Goal: Understand process/instructions: Learn how to perform a task or action

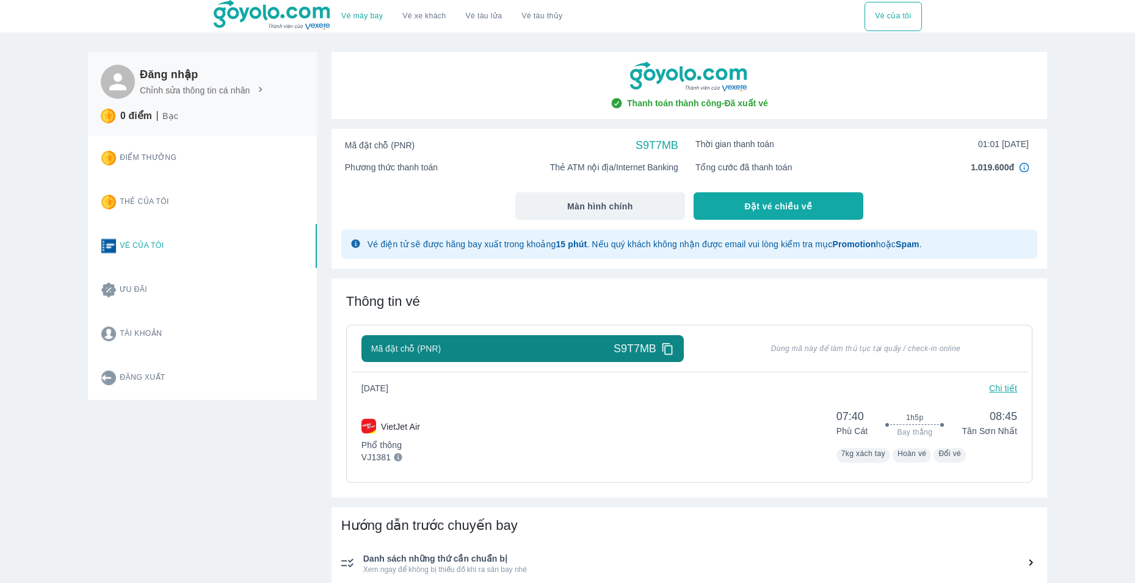
click at [1007, 389] on p "Chi tiết" at bounding box center [1003, 388] width 28 height 12
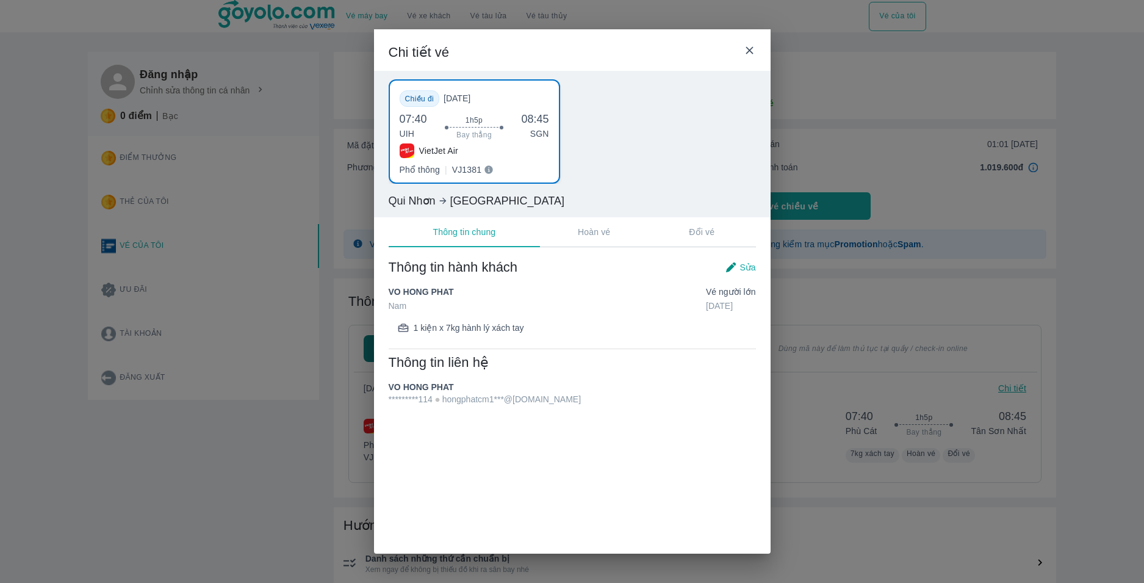
click at [694, 237] on p "Đổi vé" at bounding box center [702, 232] width 26 height 12
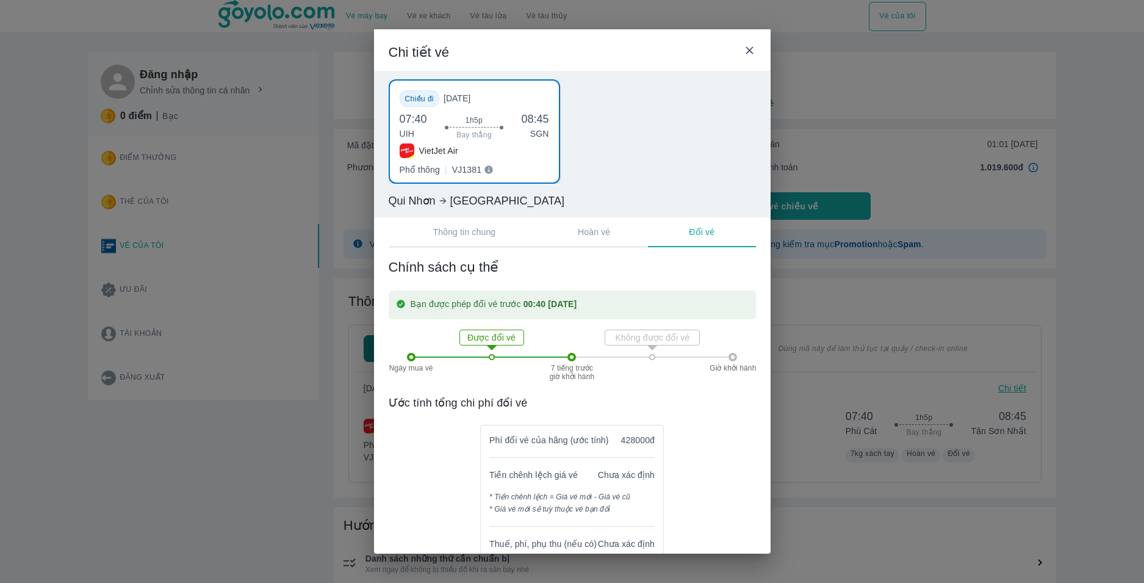
click at [604, 237] on p "Hoàn vé" at bounding box center [594, 232] width 32 height 12
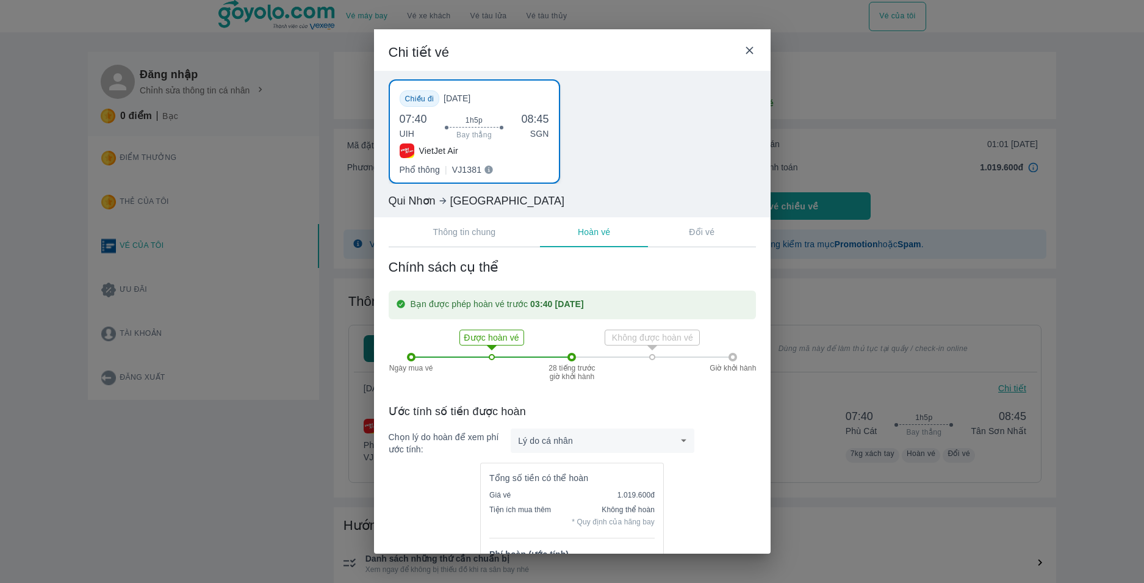
click at [698, 234] on p "Đổi vé" at bounding box center [702, 232] width 26 height 12
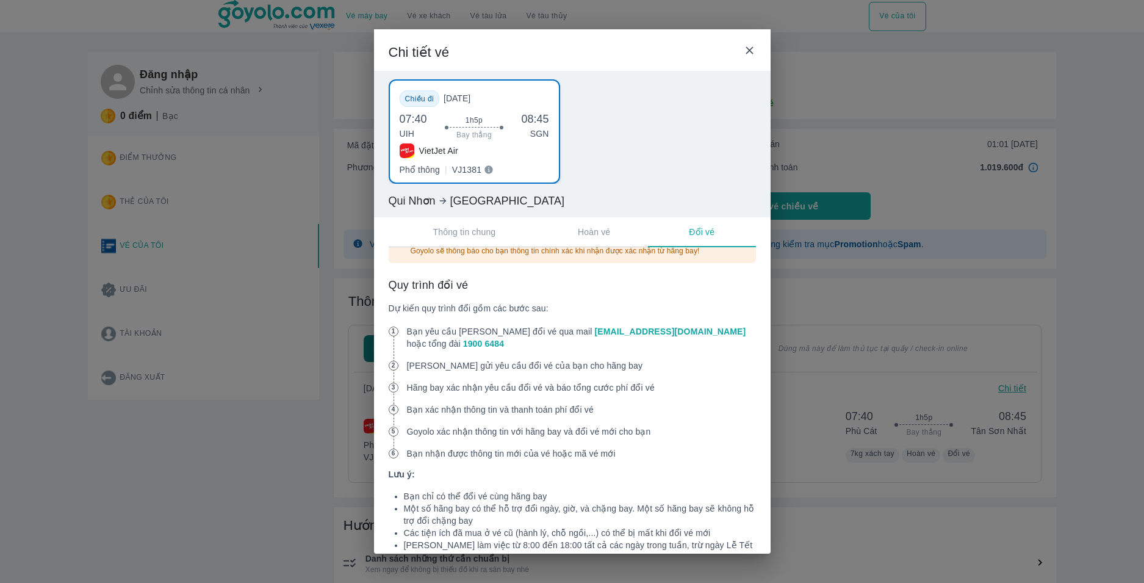
scroll to position [488, 0]
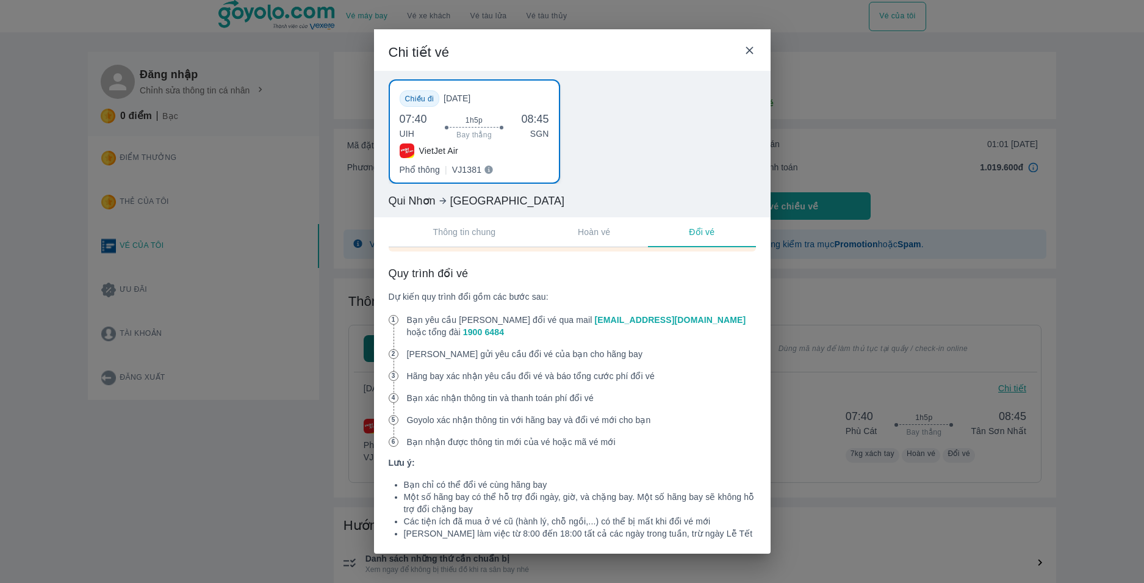
click at [604, 325] on link "[EMAIL_ADDRESS][DOMAIN_NAME]" at bounding box center [669, 320] width 151 height 10
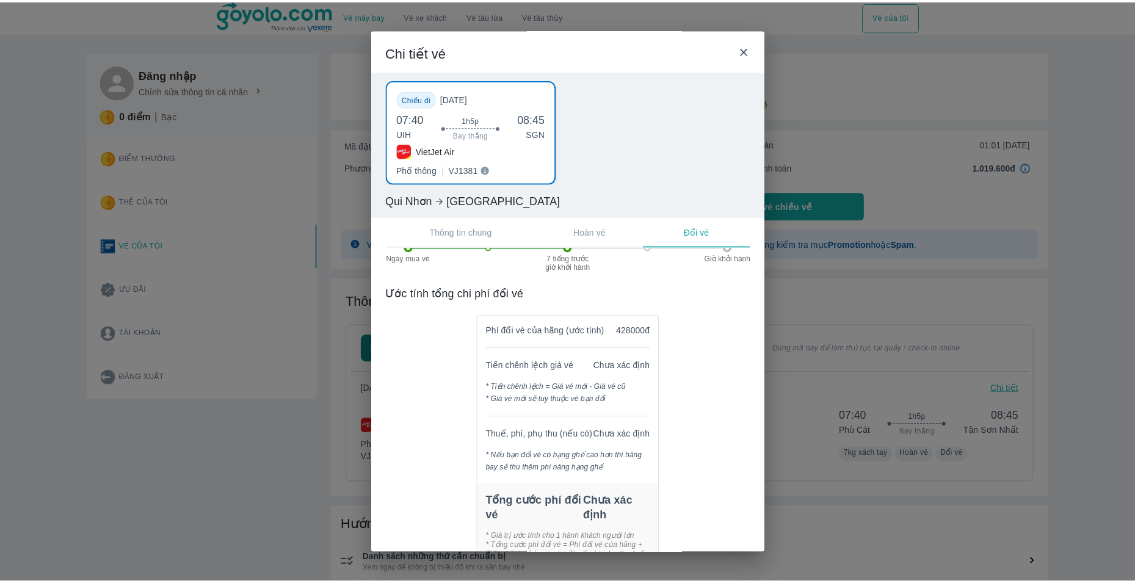
scroll to position [0, 0]
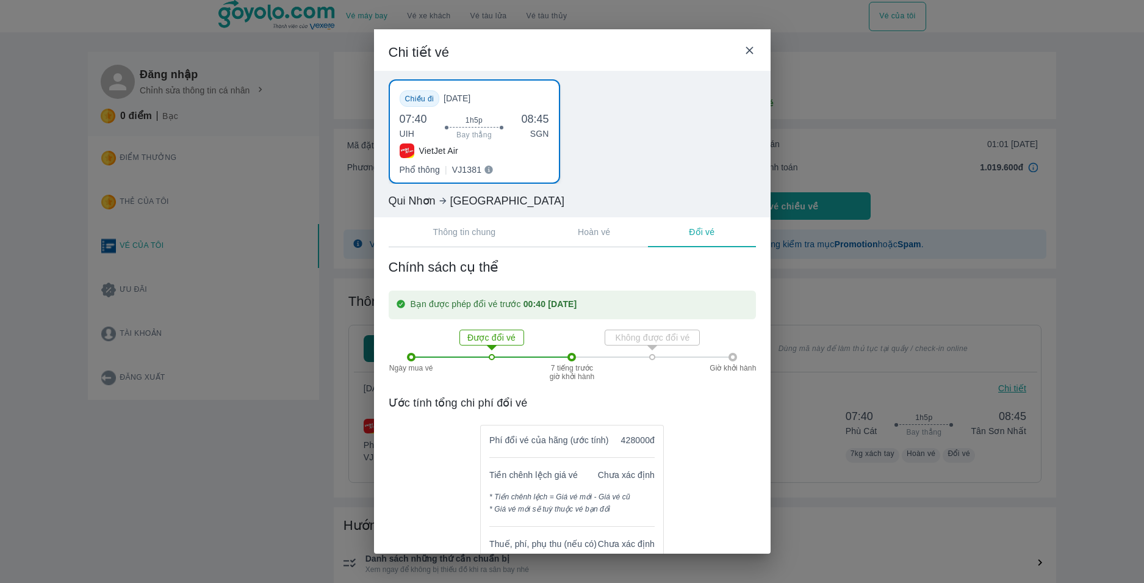
click at [750, 49] on icon at bounding box center [749, 49] width 7 height 7
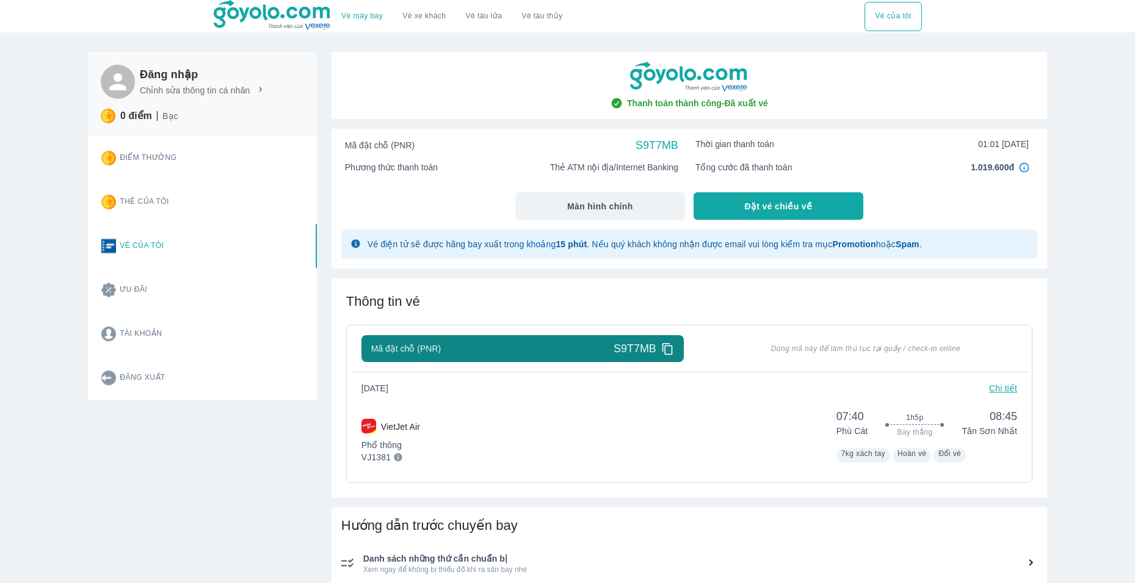
click at [667, 350] on icon at bounding box center [667, 348] width 13 height 13
click at [999, 388] on p "Chi tiết" at bounding box center [1003, 388] width 28 height 12
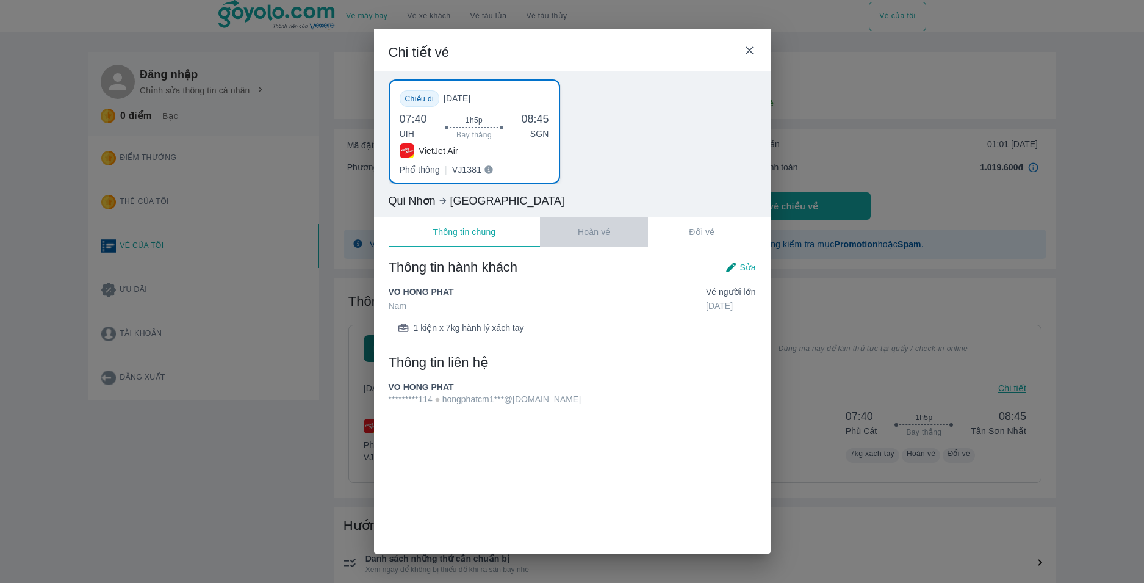
click at [614, 242] on button "Hoàn vé" at bounding box center [594, 231] width 108 height 29
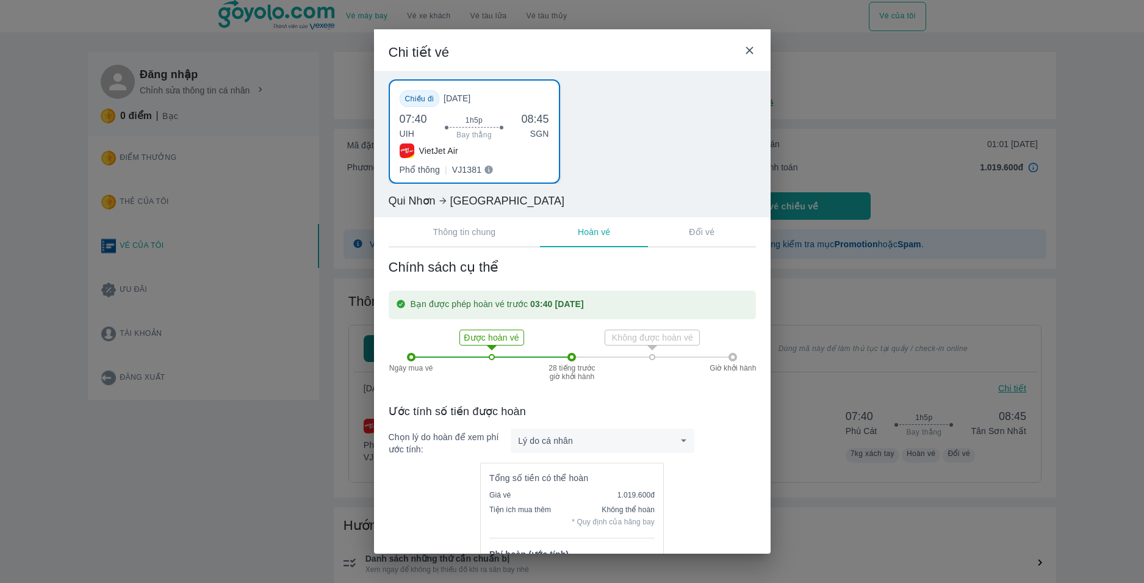
click at [659, 342] on p "Không được hoàn vé" at bounding box center [653, 337] width 92 height 12
click at [648, 354] on icon at bounding box center [652, 347] width 24 height 24
click at [702, 238] on button "Đổi vé" at bounding box center [702, 231] width 108 height 29
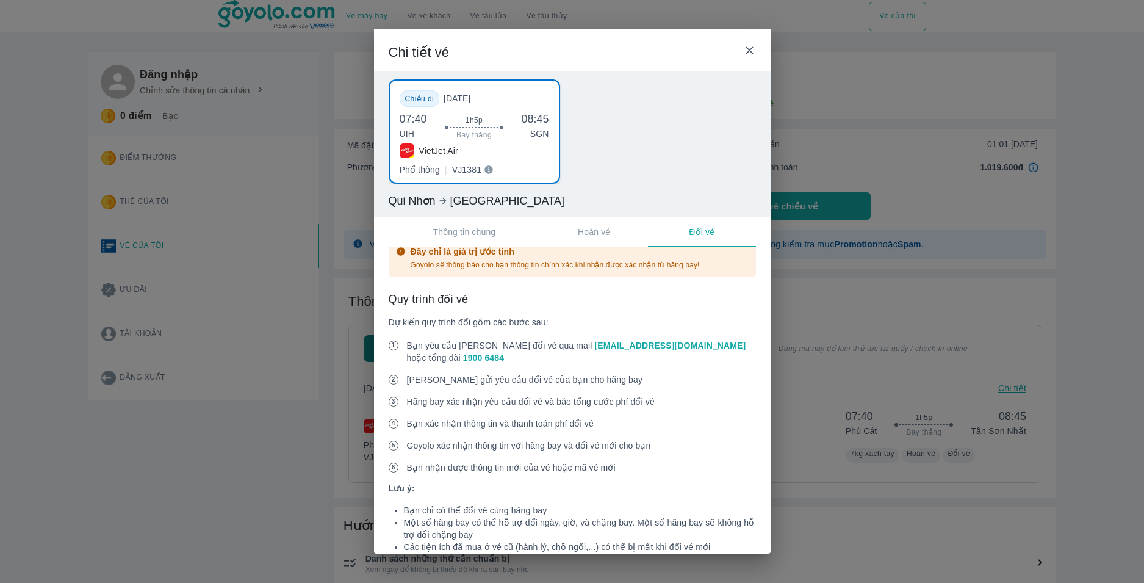
scroll to position [488, 0]
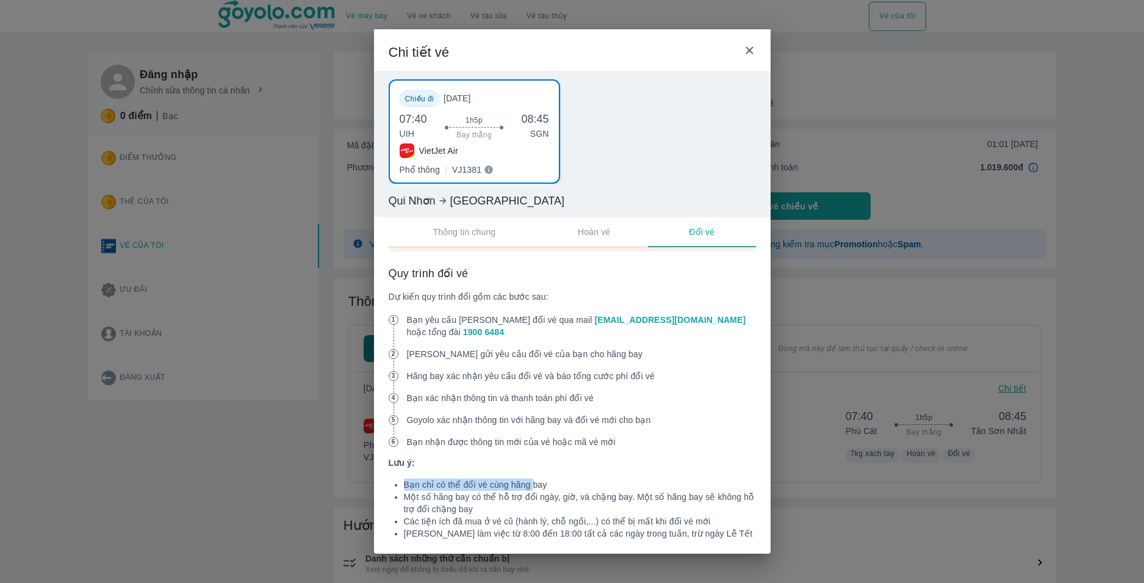
drag, startPoint x: 405, startPoint y: 484, endPoint x: 541, endPoint y: 488, distance: 136.2
click at [537, 488] on li "Bạn chỉ có thể đổi vé cùng hãng bay" at bounding box center [580, 485] width 352 height 12
click at [553, 482] on li "Bạn chỉ có thể đổi vé cùng hãng bay" at bounding box center [580, 485] width 352 height 12
